Goal: Task Accomplishment & Management: Complete application form

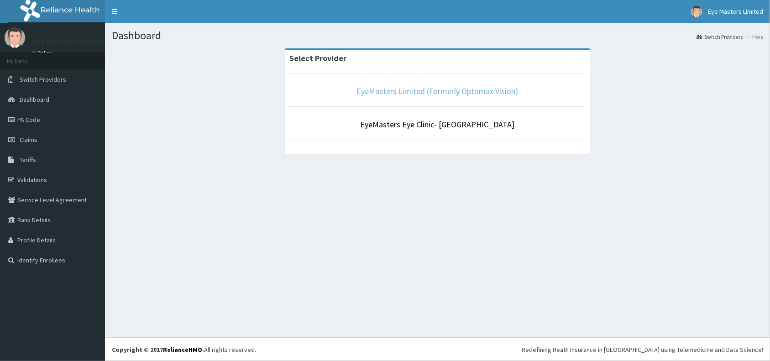
click at [449, 92] on link "EyeMasters Limited (Formerly Optomax Vision)" at bounding box center [438, 91] width 162 height 10
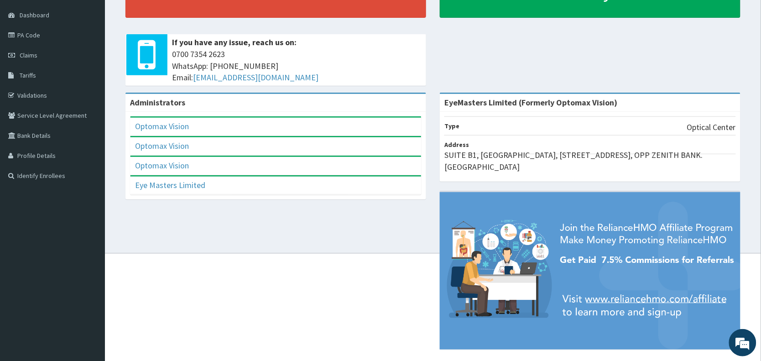
scroll to position [61, 0]
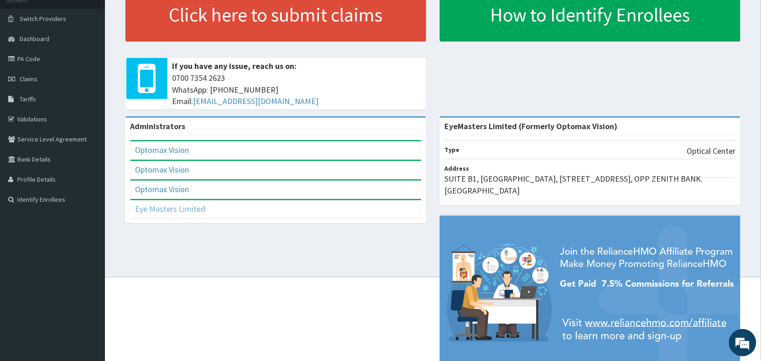
click at [186, 209] on link "Eye Masters Limited" at bounding box center [170, 209] width 70 height 10
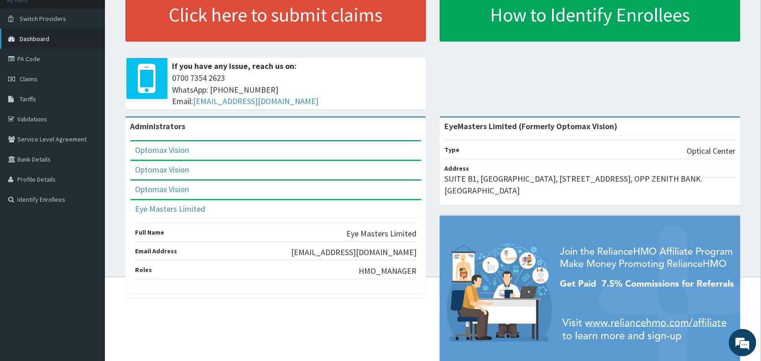
click at [40, 35] on span "Dashboard" at bounding box center [35, 39] width 30 height 8
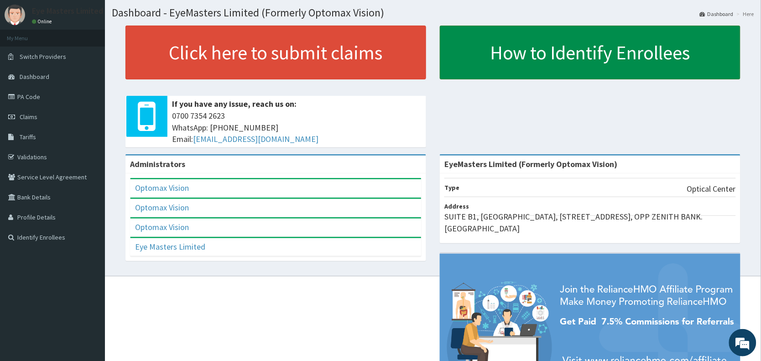
click at [651, 67] on link "How to Identify Enrollees" at bounding box center [590, 53] width 301 height 54
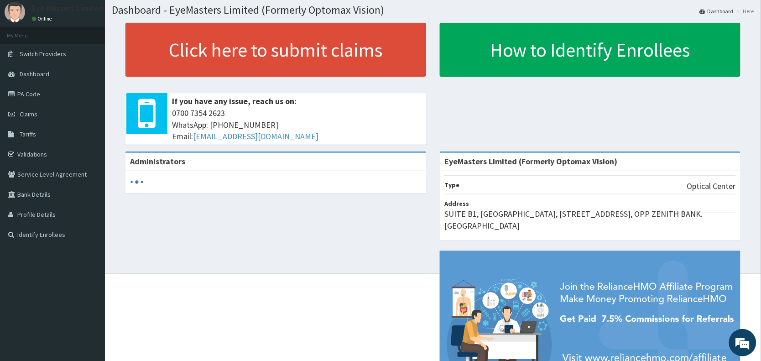
scroll to position [12, 0]
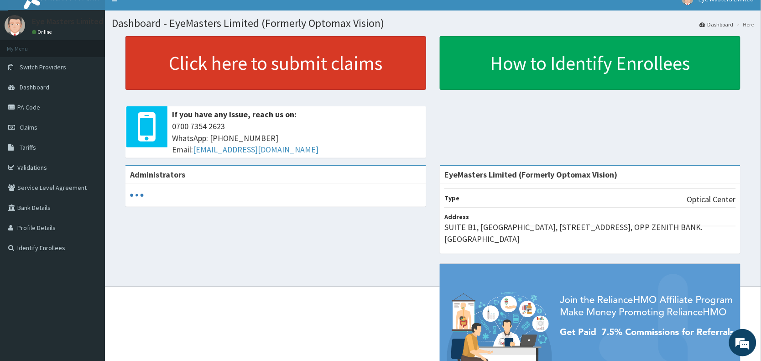
click at [320, 60] on link "Click here to submit claims" at bounding box center [275, 63] width 301 height 54
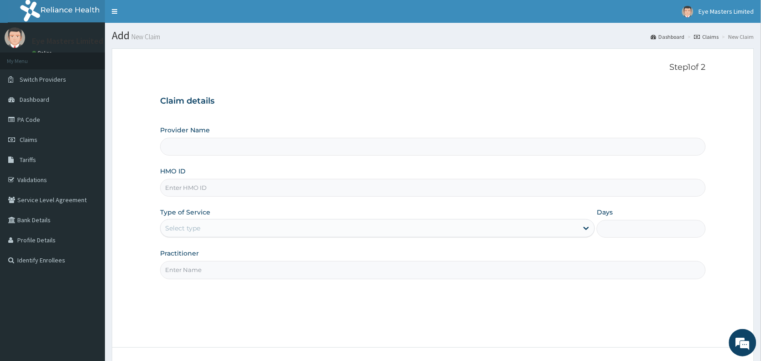
type input "EyeMasters Limited (Formerly Optomax Vision)"
click at [214, 188] on input "HMO ID" at bounding box center [432, 188] width 545 height 18
type input "RIS/10105/A"
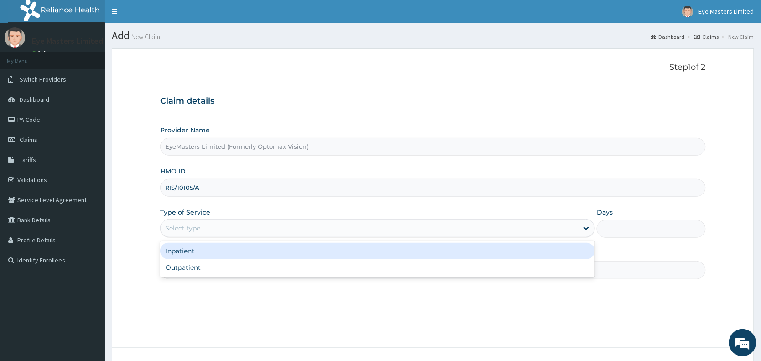
click at [257, 235] on div "Select type" at bounding box center [370, 228] width 418 height 15
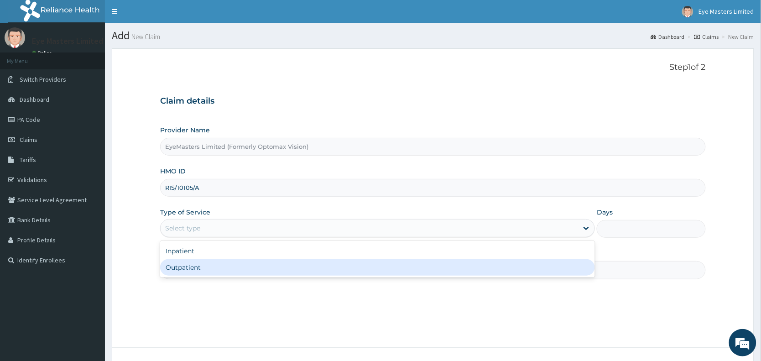
click at [236, 268] on div "Outpatient" at bounding box center [377, 267] width 435 height 16
type input "1"
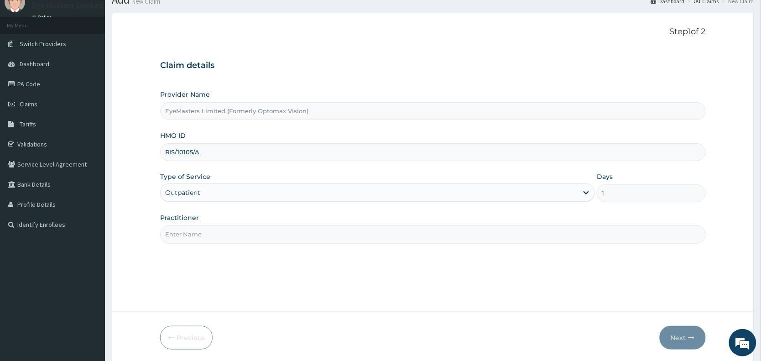
scroll to position [37, 0]
click at [208, 233] on input "Practitioner" at bounding box center [432, 234] width 545 height 18
type input "DR CHIDINMA"
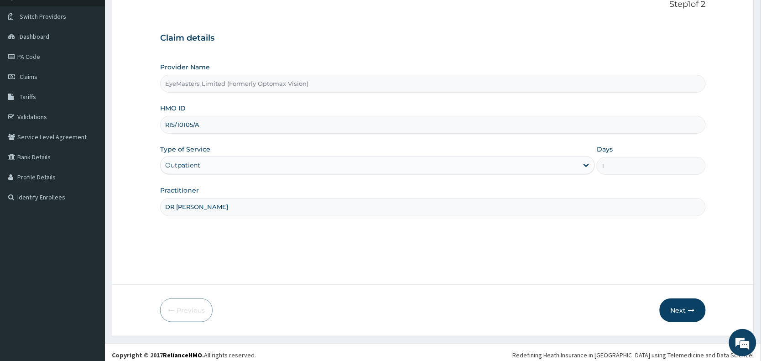
scroll to position [68, 0]
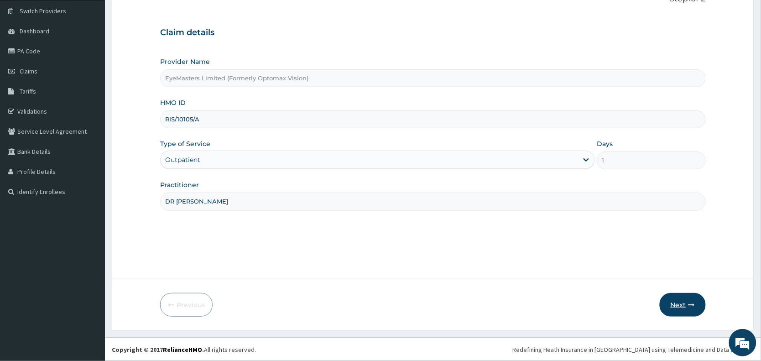
click at [689, 303] on icon "button" at bounding box center [692, 305] width 6 height 6
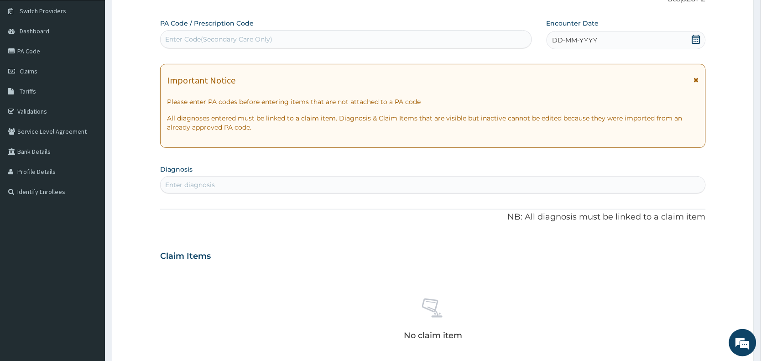
click at [688, 303] on div "No claim item" at bounding box center [432, 320] width 545 height 105
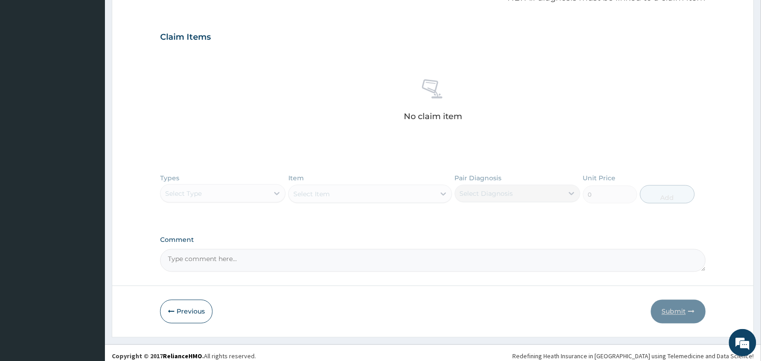
scroll to position [295, 0]
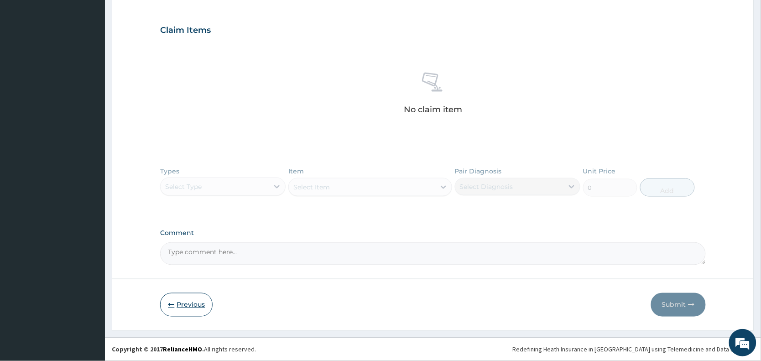
click at [196, 306] on button "Previous" at bounding box center [186, 305] width 52 height 24
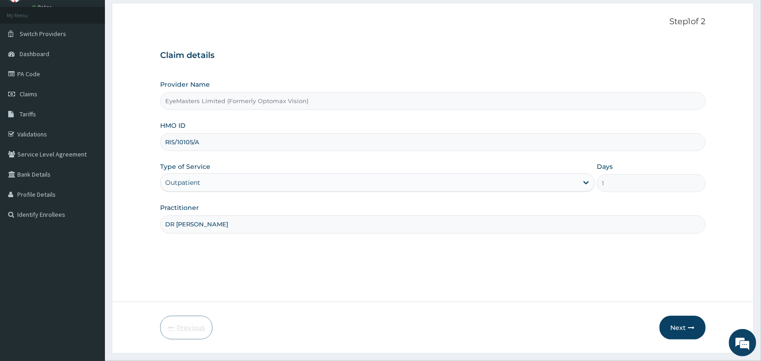
scroll to position [0, 0]
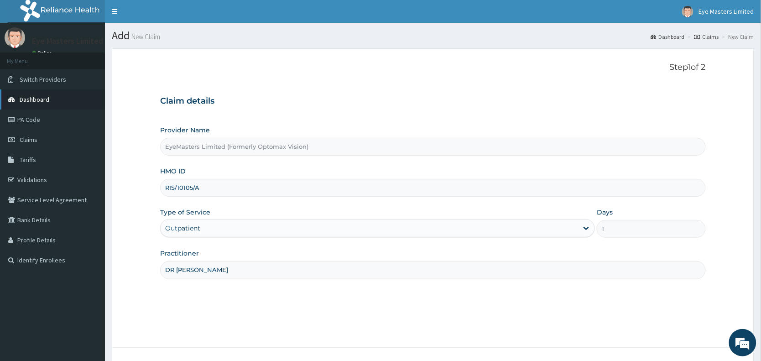
click at [55, 103] on link "Dashboard" at bounding box center [52, 99] width 105 height 20
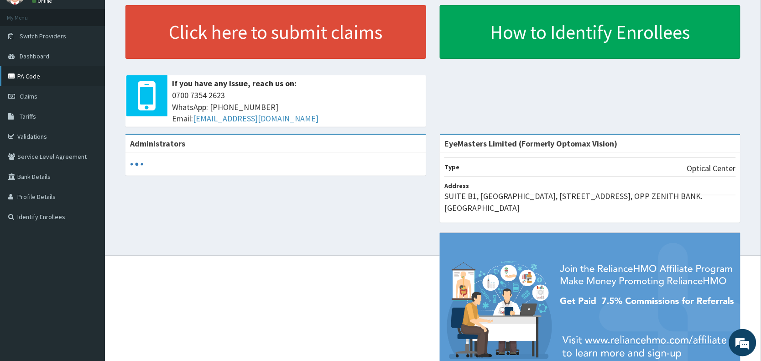
click at [44, 73] on link "PA Code" at bounding box center [52, 76] width 105 height 20
